Goal: Navigation & Orientation: Find specific page/section

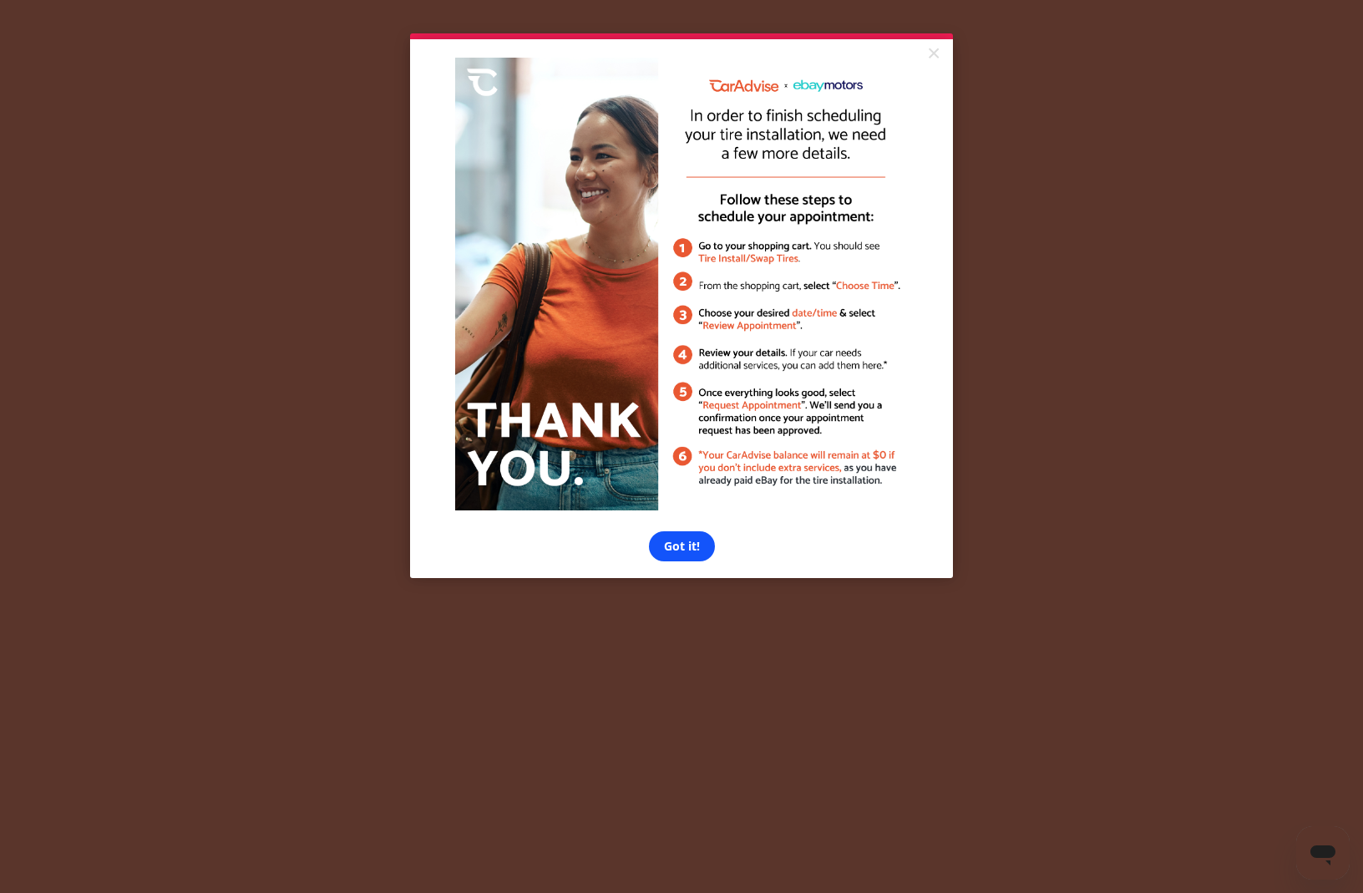
click at [667, 544] on link "Got it!" at bounding box center [682, 546] width 66 height 30
